Goal: Information Seeking & Learning: Check status

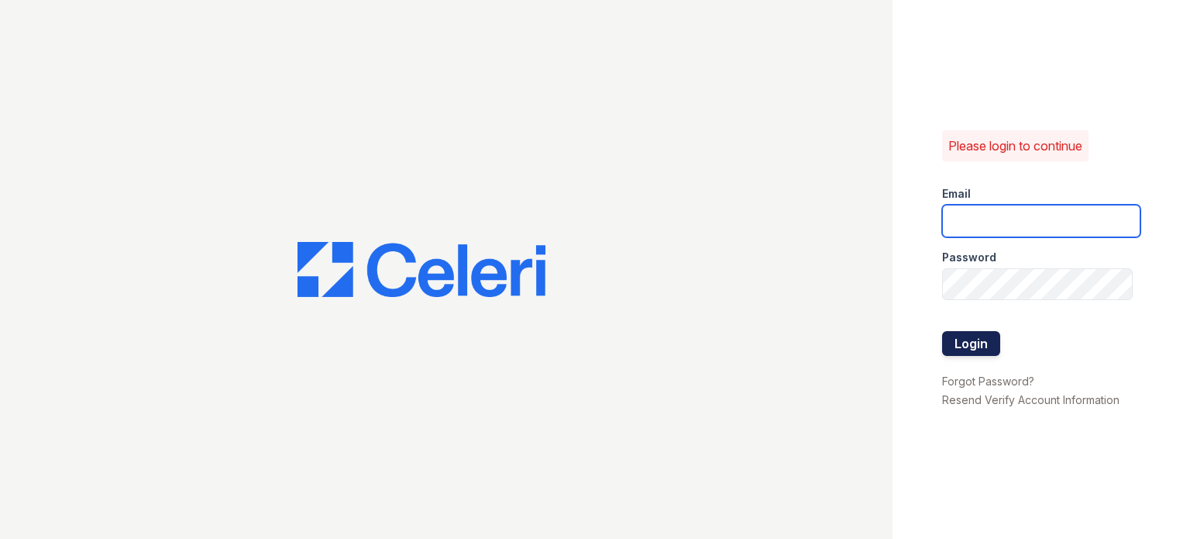
type input "catalina.pm@cafmanagement.com"
click at [954, 336] on button "Login" at bounding box center [971, 343] width 58 height 25
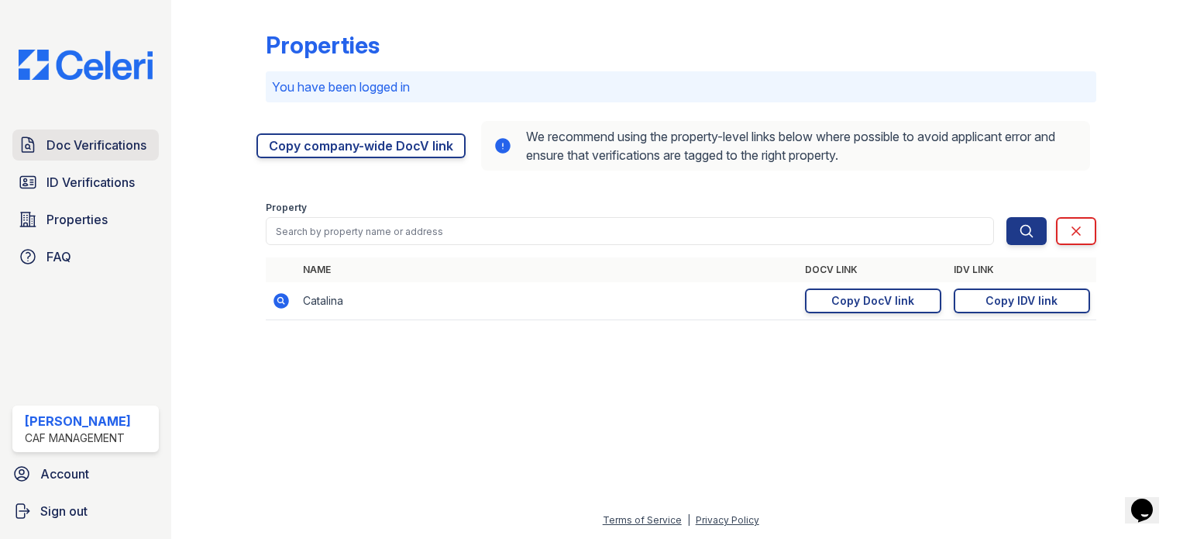
click at [103, 143] on span "Doc Verifications" at bounding box center [96, 145] width 100 height 19
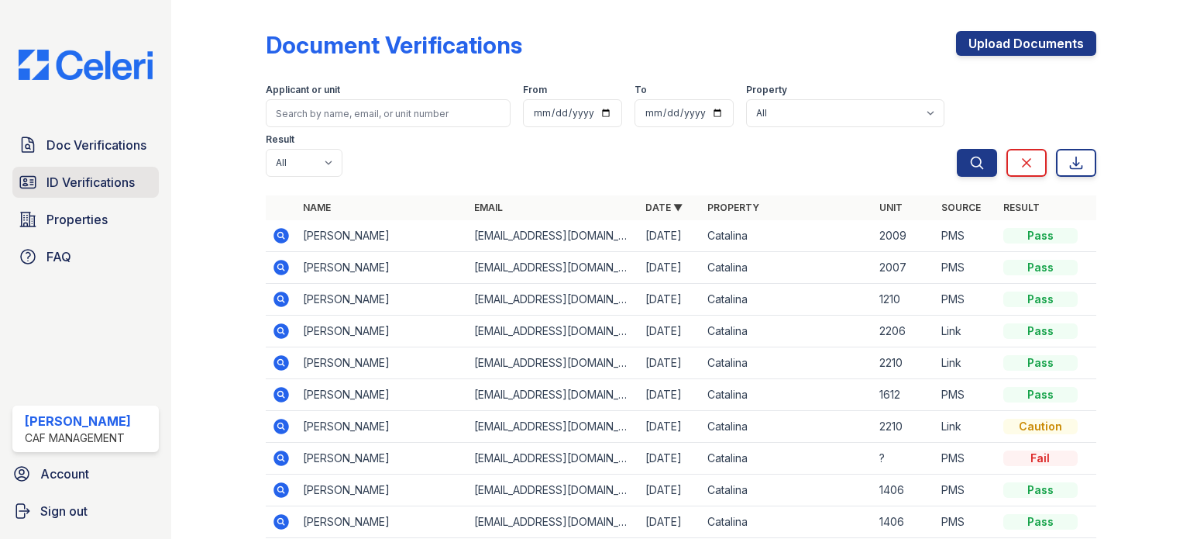
click at [101, 183] on span "ID Verifications" at bounding box center [90, 182] width 88 height 19
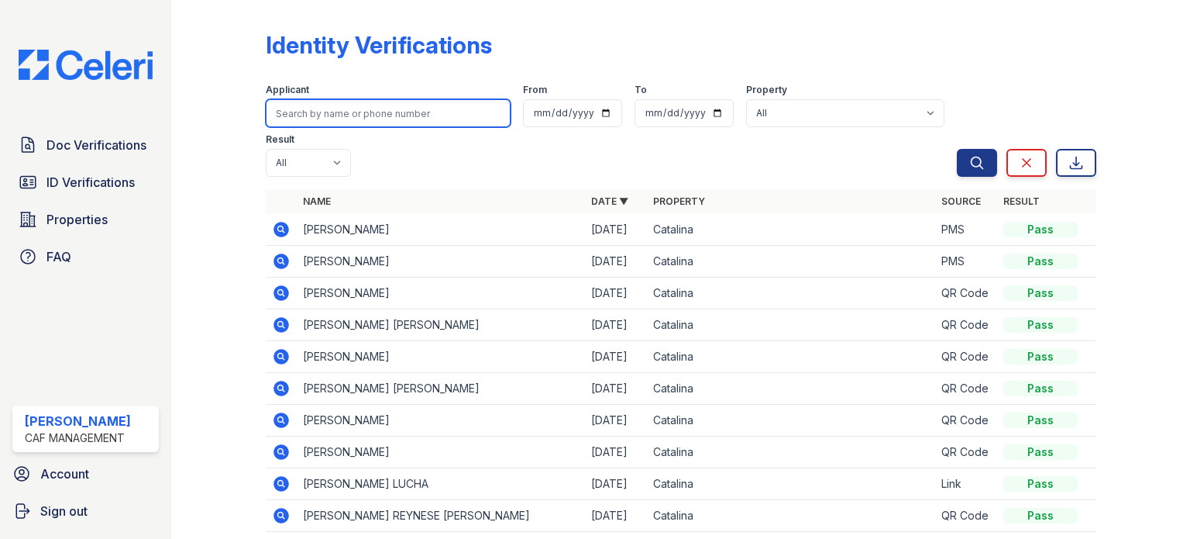
click at [425, 100] on input "search" at bounding box center [388, 113] width 245 height 28
type input "[PERSON_NAME]"
click at [442, 103] on input "[PERSON_NAME]" at bounding box center [388, 113] width 245 height 28
click at [957, 149] on button "Search" at bounding box center [977, 163] width 40 height 28
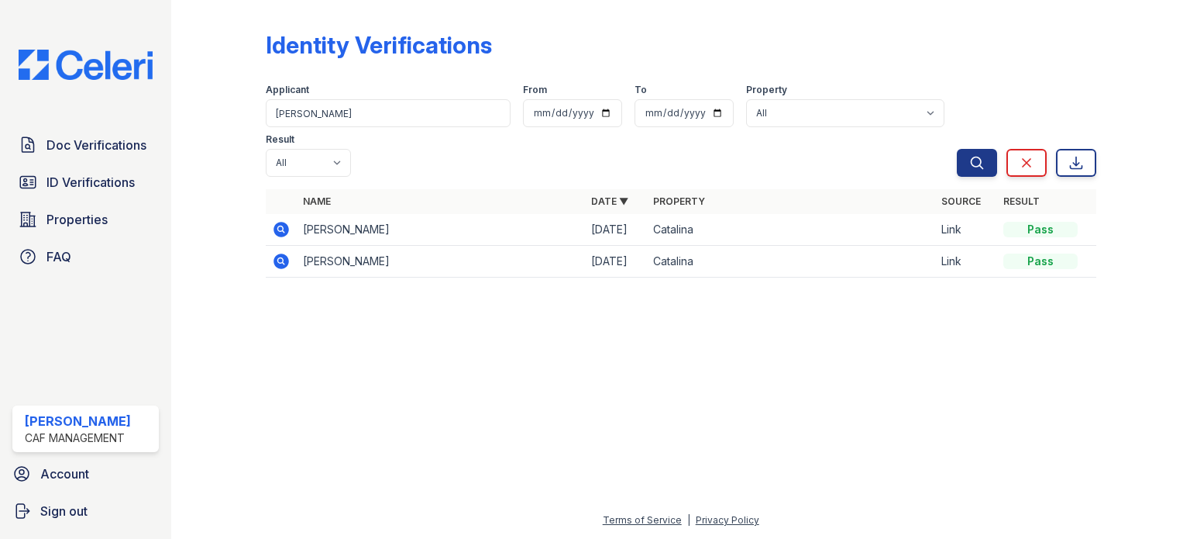
click at [280, 226] on icon at bounding box center [280, 228] width 4 height 4
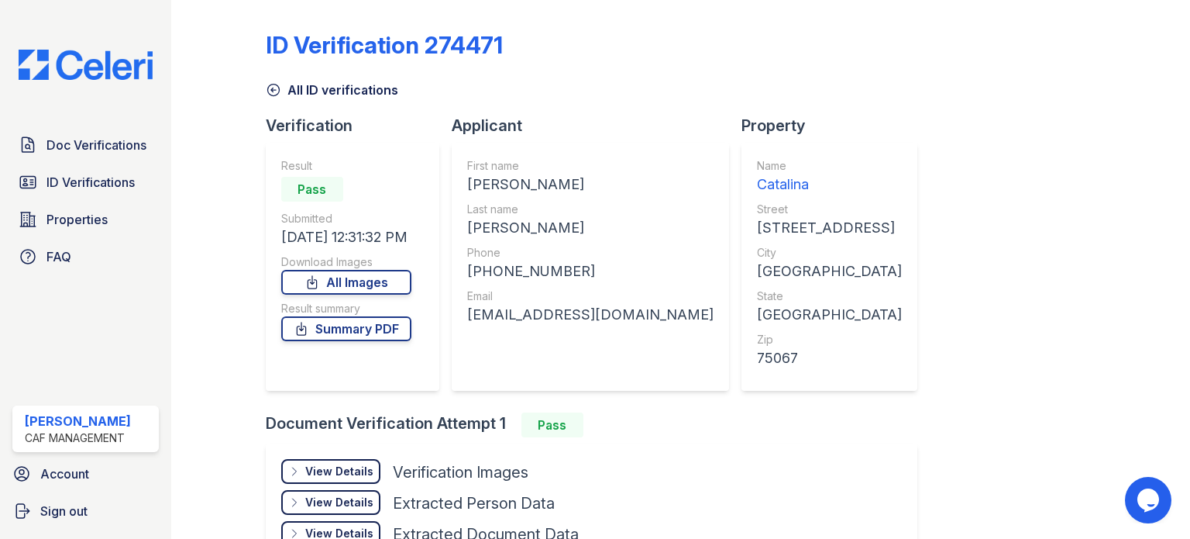
scroll to position [131, 0]
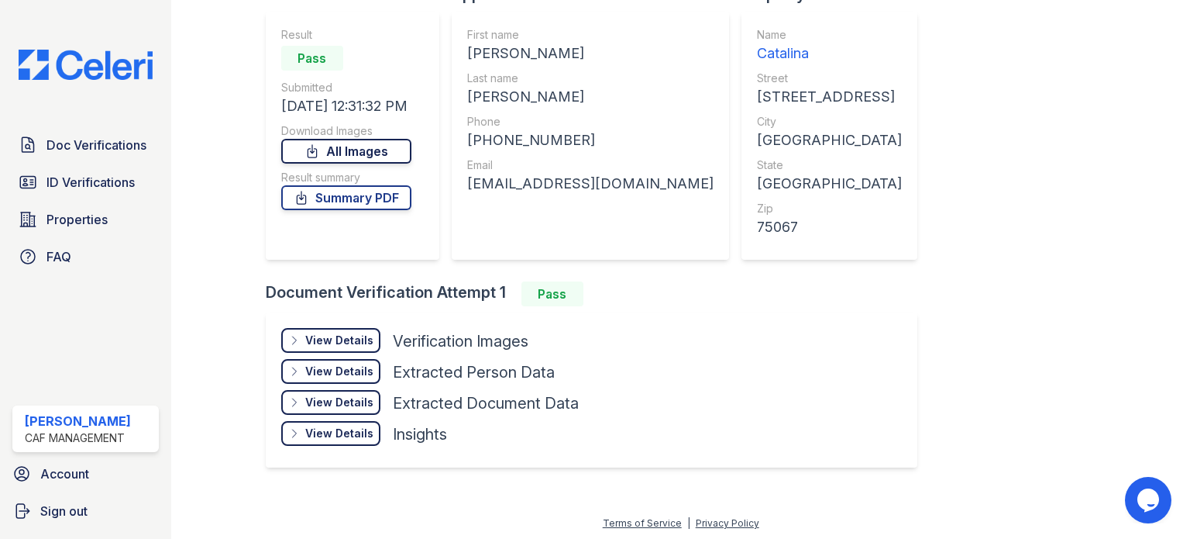
click at [365, 153] on link "All Images" at bounding box center [346, 151] width 130 height 25
click at [82, 179] on span "ID Verifications" at bounding box center [90, 182] width 88 height 19
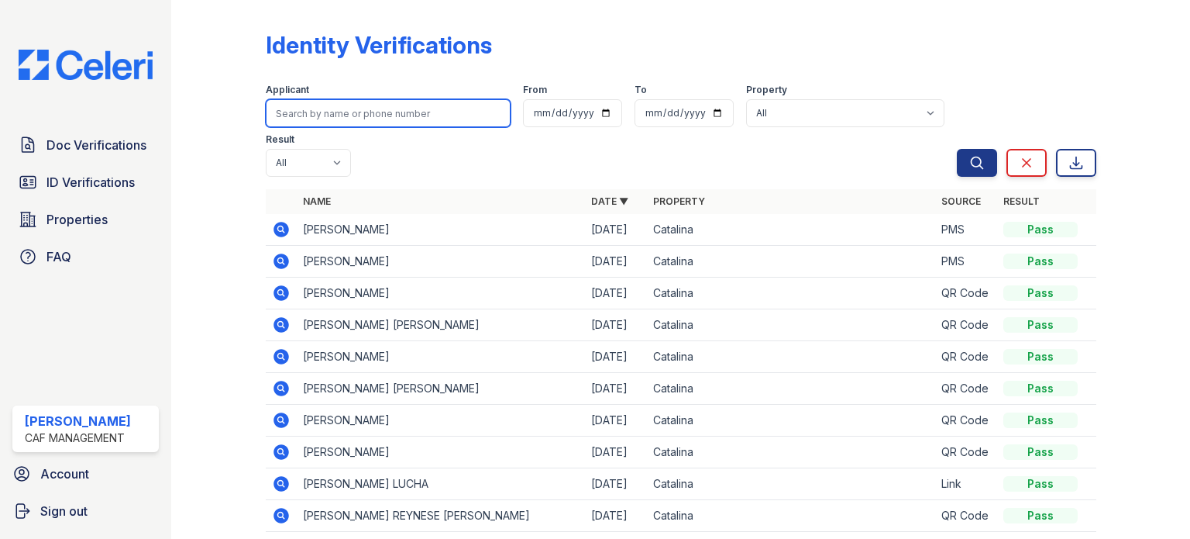
click at [372, 120] on input "search" at bounding box center [388, 113] width 245 height 28
type input "Samira"
click at [957, 149] on button "Search" at bounding box center [977, 163] width 40 height 28
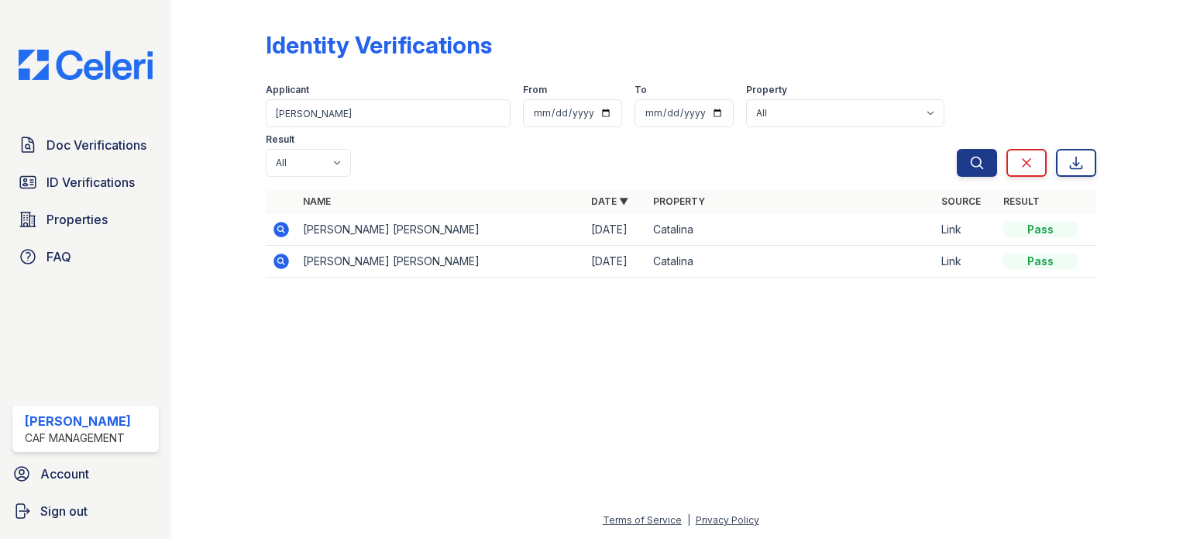
click at [279, 226] on icon at bounding box center [280, 228] width 4 height 4
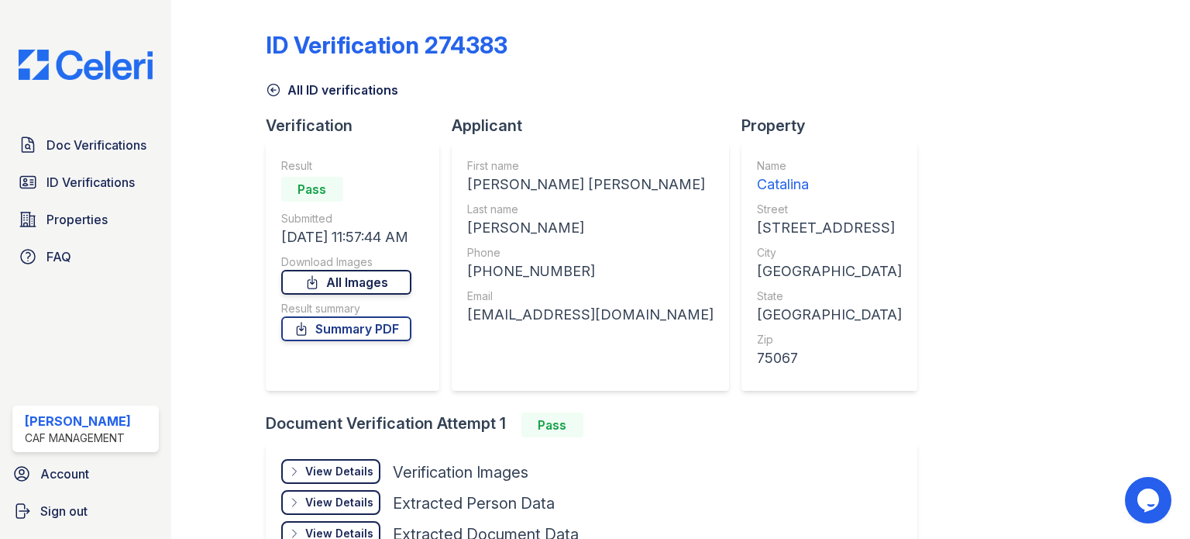
click at [381, 282] on link "All Images" at bounding box center [346, 282] width 130 height 25
